Goal: Participate in discussion: Engage in conversation with other users on a specific topic

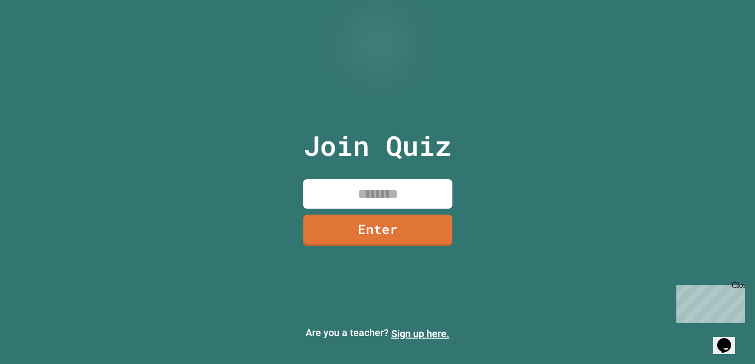
click at [316, 193] on input at bounding box center [377, 193] width 149 height 29
type input "********"
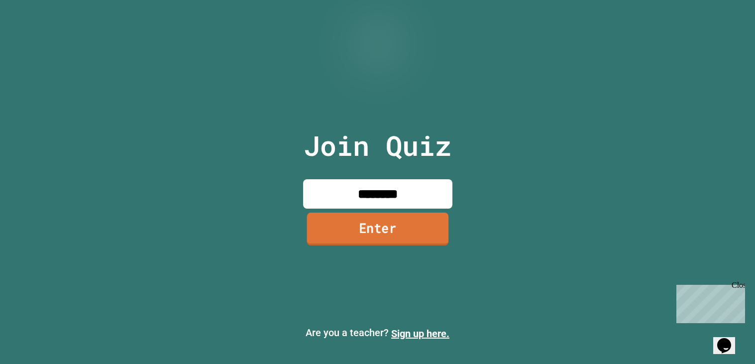
click at [318, 242] on link "Enter" at bounding box center [378, 229] width 142 height 33
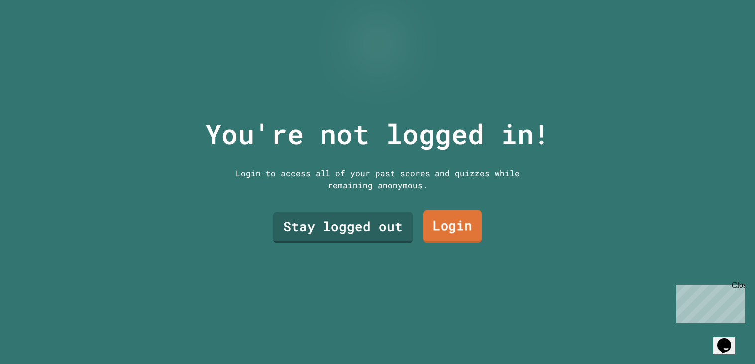
click at [437, 221] on link "Login" at bounding box center [452, 226] width 59 height 33
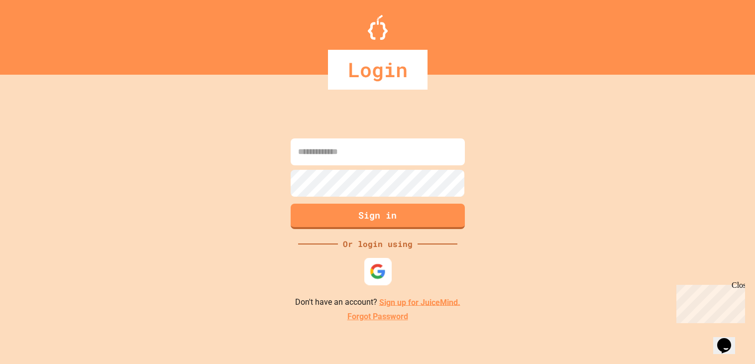
click at [377, 280] on div at bounding box center [377, 270] width 27 height 27
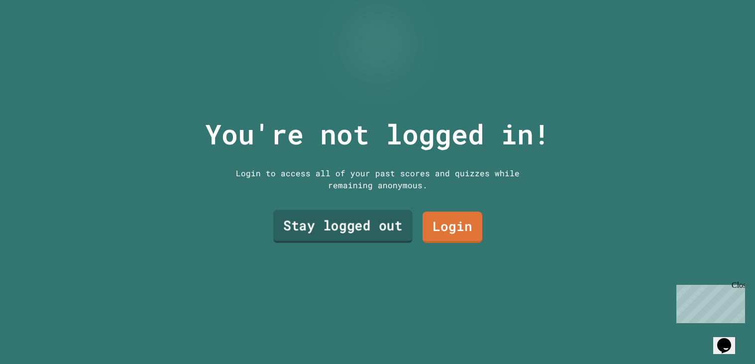
click at [308, 228] on link "Stay logged out" at bounding box center [342, 226] width 139 height 33
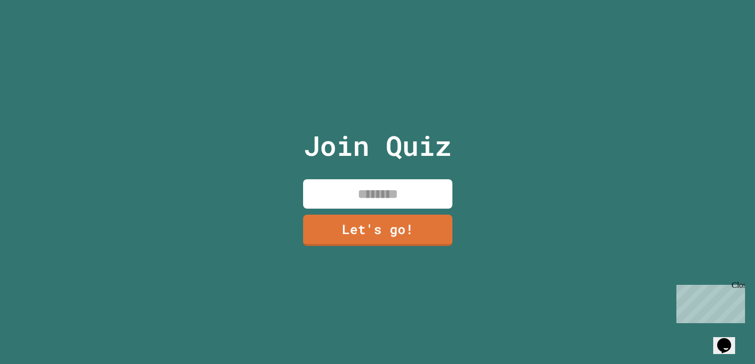
click at [339, 204] on input at bounding box center [377, 193] width 149 height 29
type input "*******"
click at [327, 237] on link "Let's go!" at bounding box center [377, 229] width 147 height 33
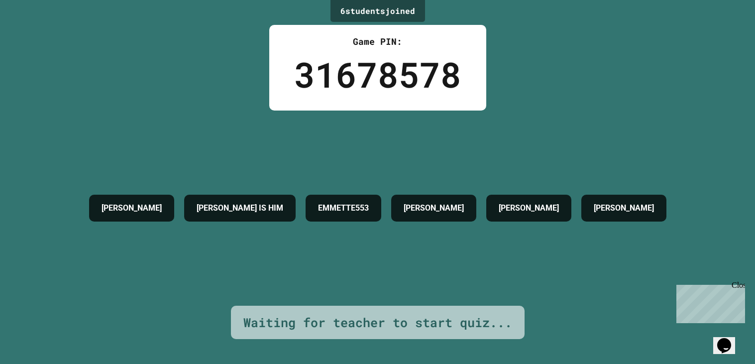
click at [723, 340] on icon "Chat widget" at bounding box center [725, 345] width 14 height 15
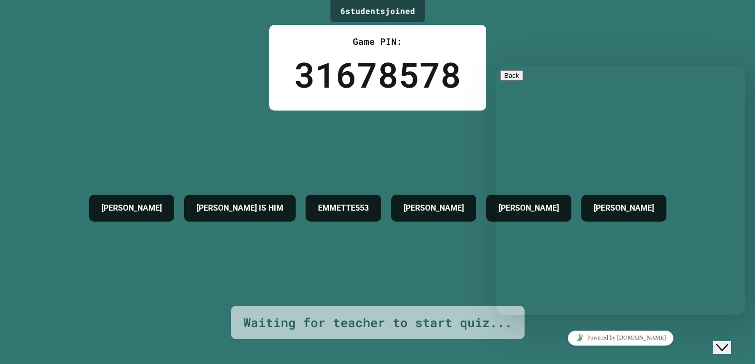
click at [496, 66] on textarea at bounding box center [496, 66] width 0 height 0
type textarea "*******"
click at [731, 341] on button "Close Chat This icon closes the chat window." at bounding box center [723, 347] width 18 height 13
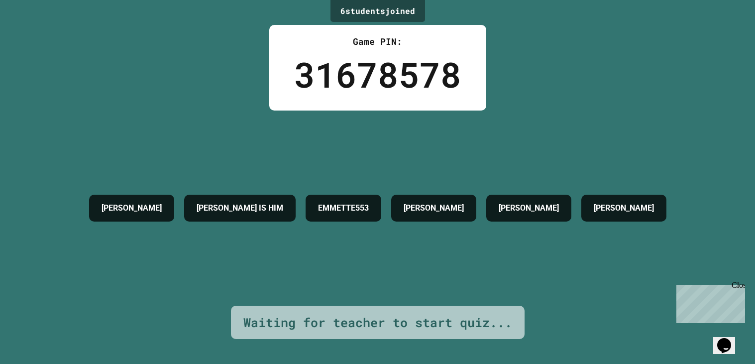
click at [722, 338] on icon "Opens Chat This icon Opens the chat window." at bounding box center [725, 346] width 16 height 16
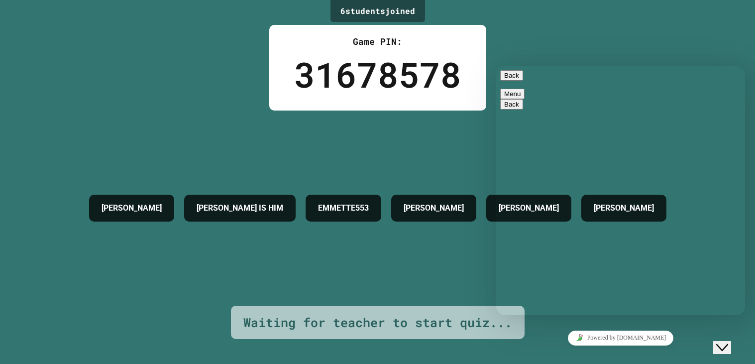
drag, startPoint x: 709, startPoint y: 252, endPoint x: 754, endPoint y: 312, distance: 74.9
click html "Back Menu Back Rate this chat Upload File Insert emoji Estimated wait time is 1…"
click at [496, 66] on textarea at bounding box center [496, 66] width 0 height 0
type textarea "*"
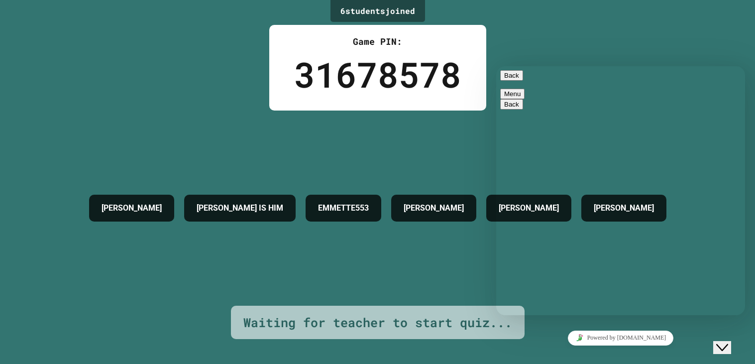
click at [584, 340] on img at bounding box center [580, 337] width 7 height 7
click at [726, 341] on button "Close Chat This icon closes the chat window." at bounding box center [723, 347] width 18 height 13
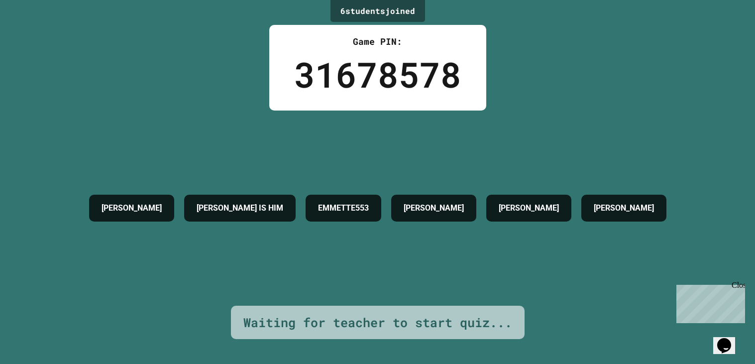
click at [720, 345] on div "Opens Chat This icon Opens the chat window." at bounding box center [725, 346] width 16 height 16
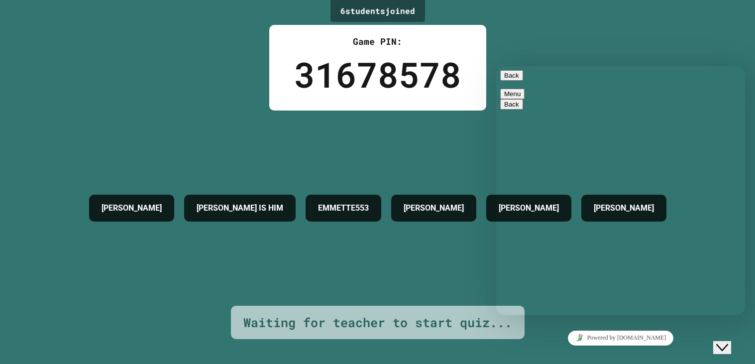
click at [728, 343] on icon "Close Chat This icon closes the chat window." at bounding box center [723, 348] width 12 height 12
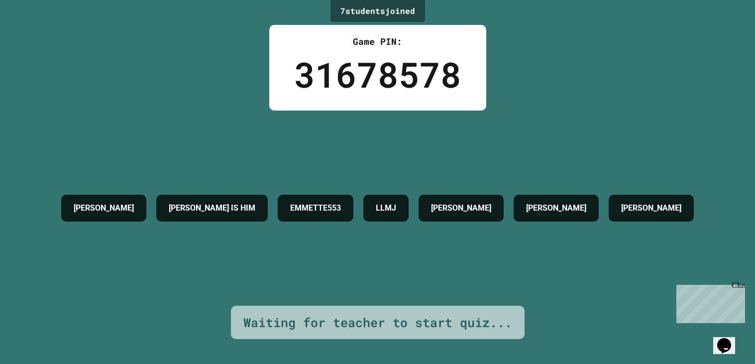
click at [467, 301] on div "[PERSON_NAME] [PERSON_NAME] IS HIM EMMETTE553 LLMJ [PERSON_NAME] STEPH [PERSON_…" at bounding box center [377, 208] width 643 height 195
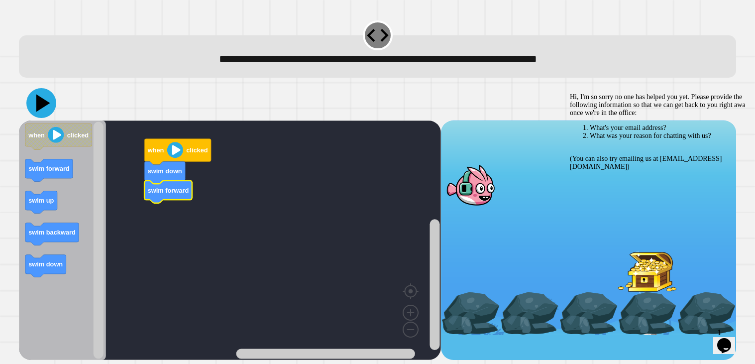
click at [38, 98] on icon at bounding box center [43, 102] width 14 height 17
click at [53, 264] on text "swim down" at bounding box center [45, 263] width 34 height 7
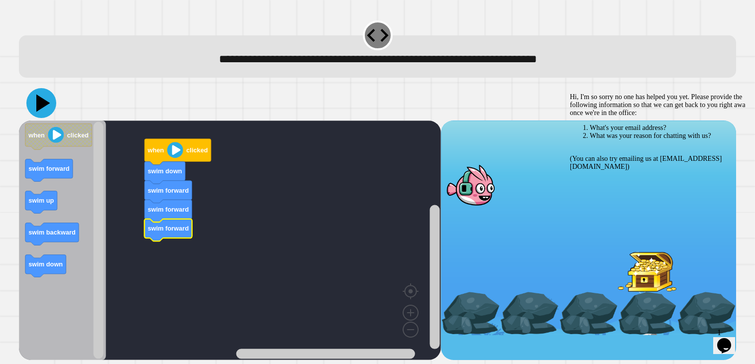
click at [38, 108] on icon at bounding box center [43, 102] width 14 height 17
click at [731, 93] on div "Chat attention grabber" at bounding box center [659, 93] width 179 height 0
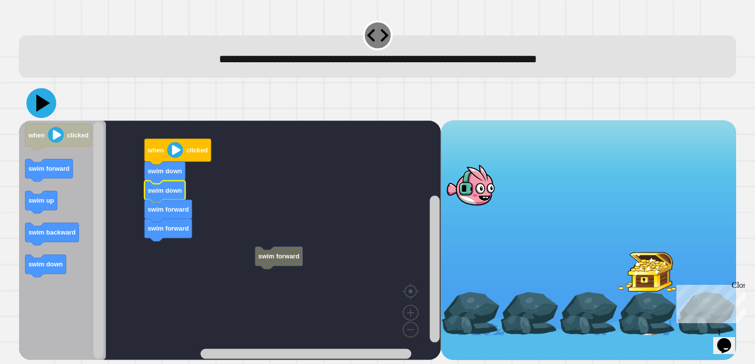
click at [37, 102] on icon at bounding box center [43, 102] width 14 height 17
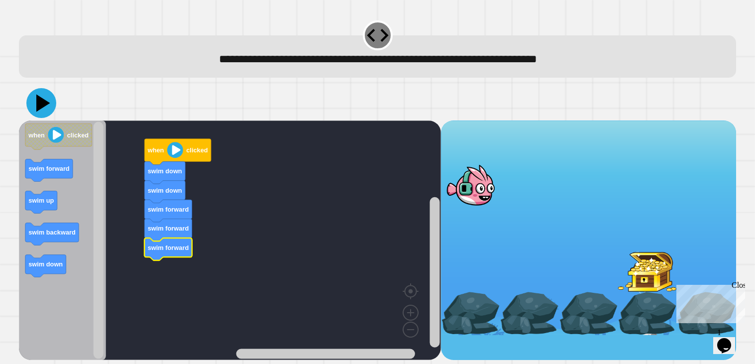
click at [36, 110] on icon at bounding box center [41, 103] width 30 height 30
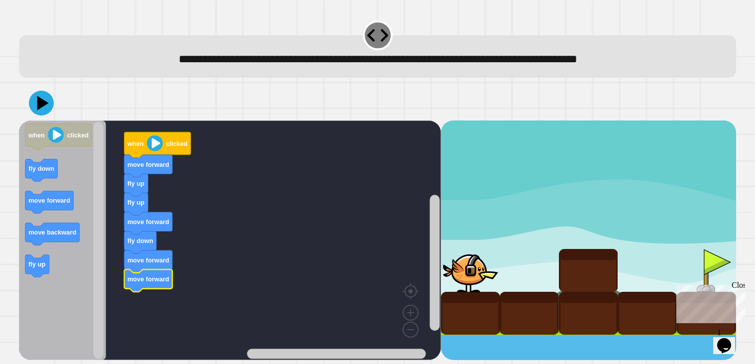
click at [38, 101] on icon at bounding box center [42, 103] width 11 height 14
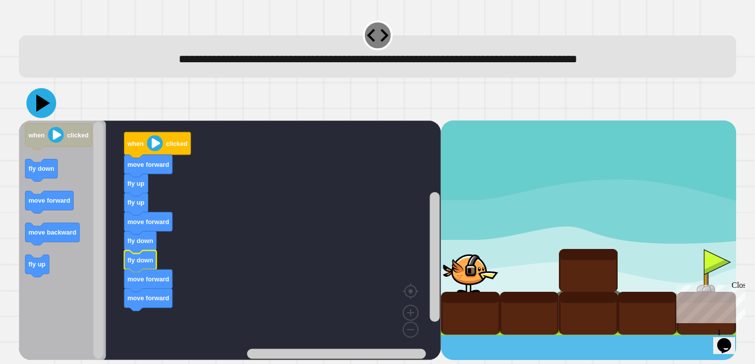
click at [40, 105] on icon at bounding box center [43, 102] width 14 height 17
click at [44, 105] on icon at bounding box center [43, 102] width 14 height 17
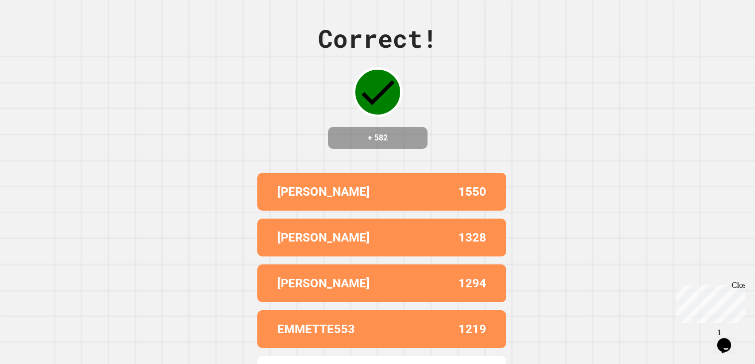
click at [724, 340] on icon "Chat widget" at bounding box center [725, 345] width 14 height 15
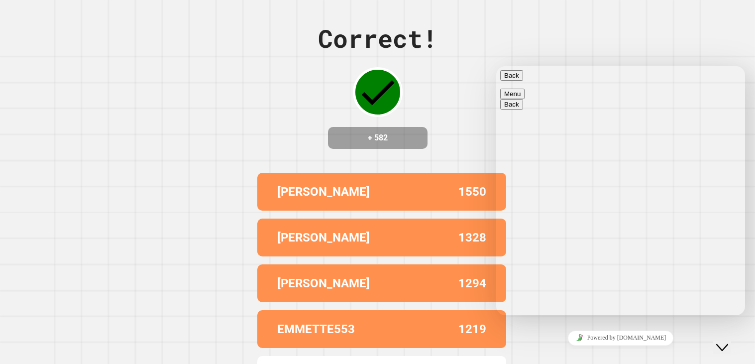
click at [722, 328] on div "Close Chat This icon closes the chat window." at bounding box center [730, 328] width 24 height 0
click at [728, 342] on div "Close Chat This icon closes the chat window." at bounding box center [723, 348] width 12 height 12
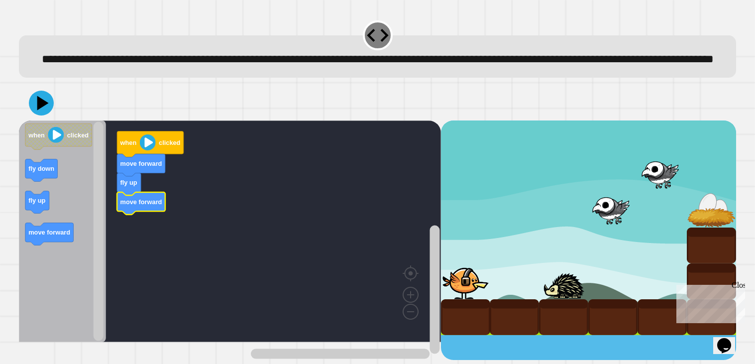
click at [36, 116] on icon at bounding box center [41, 103] width 25 height 25
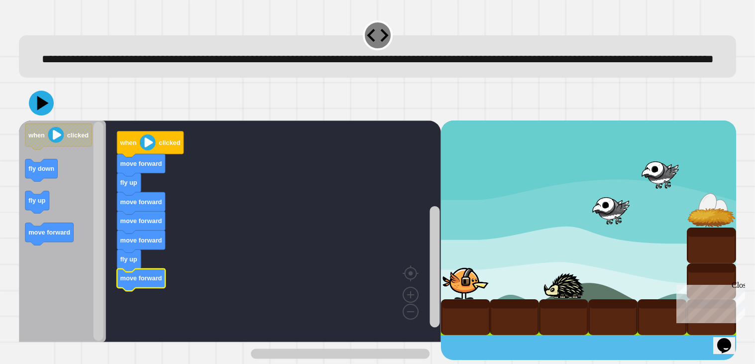
click at [48, 116] on icon at bounding box center [41, 103] width 25 height 25
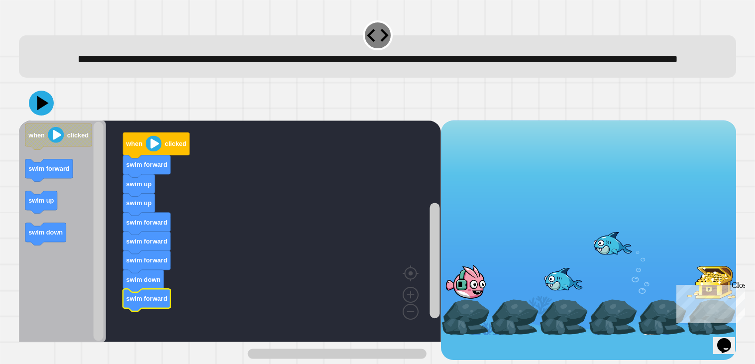
click at [41, 116] on icon at bounding box center [41, 103] width 25 height 25
click at [737, 286] on div "Close" at bounding box center [738, 287] width 12 height 12
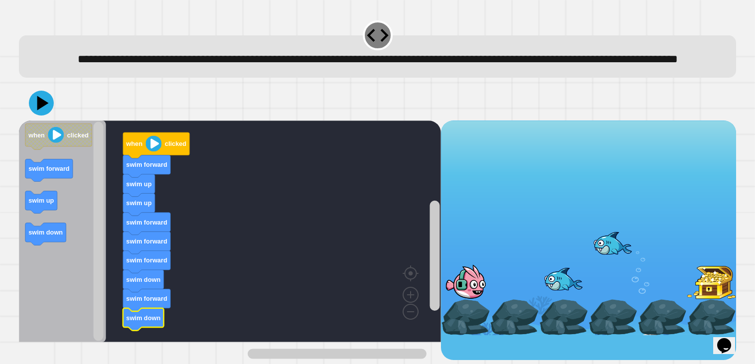
click at [37, 116] on icon at bounding box center [41, 103] width 25 height 25
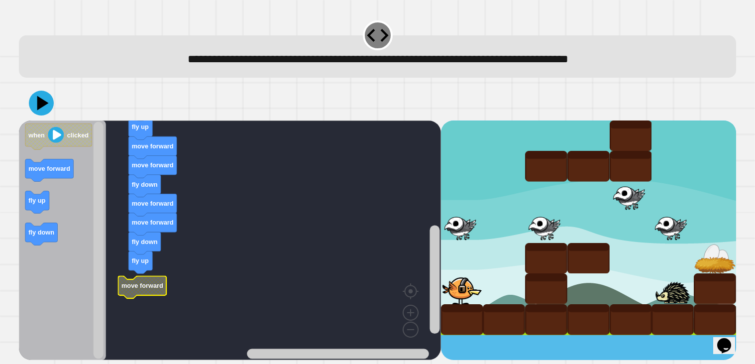
click at [144, 275] on rect "Blockly Workspace" at bounding box center [230, 240] width 422 height 240
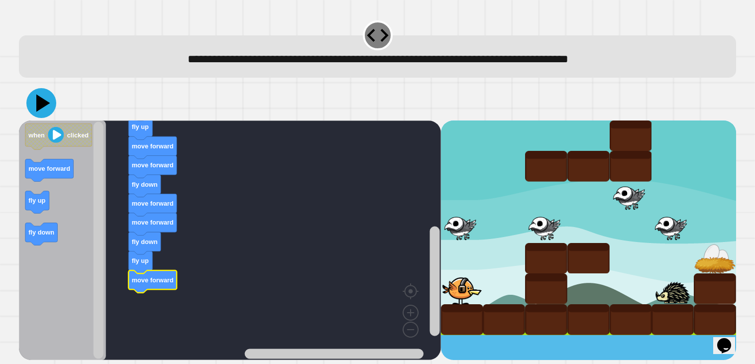
click at [34, 109] on icon at bounding box center [41, 103] width 30 height 30
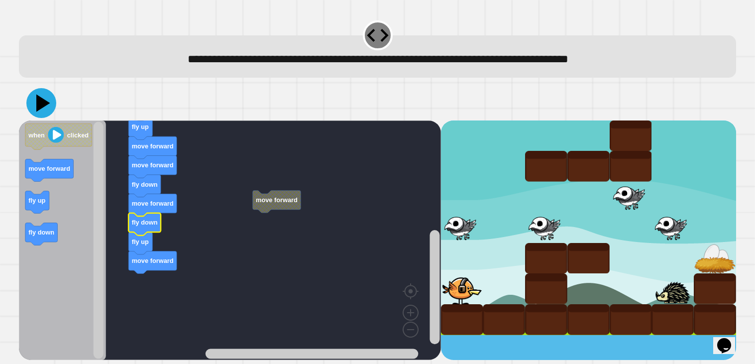
click at [39, 110] on icon at bounding box center [41, 103] width 30 height 30
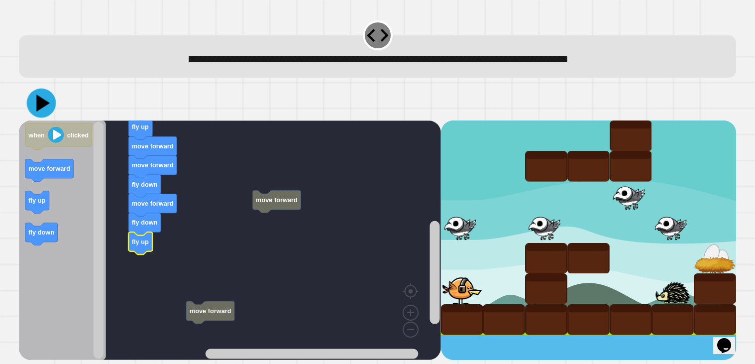
click at [37, 112] on icon at bounding box center [41, 102] width 29 height 29
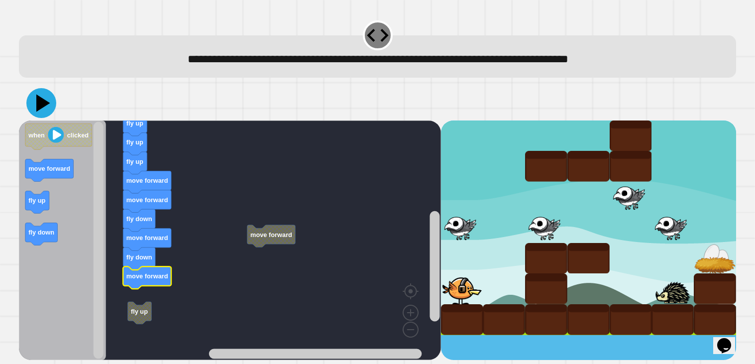
click at [36, 100] on icon at bounding box center [41, 103] width 30 height 30
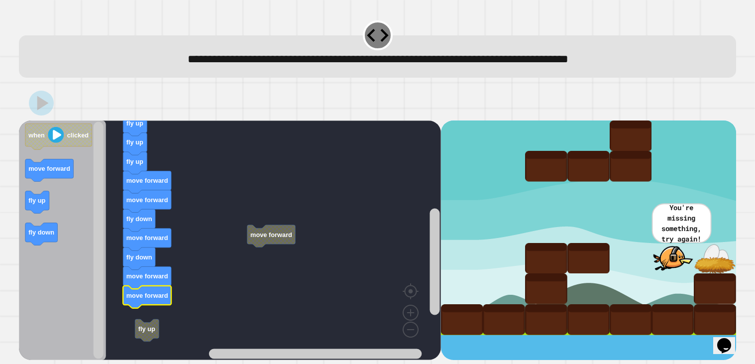
click at [42, 103] on icon at bounding box center [42, 103] width 11 height 14
